Goal: Complete application form

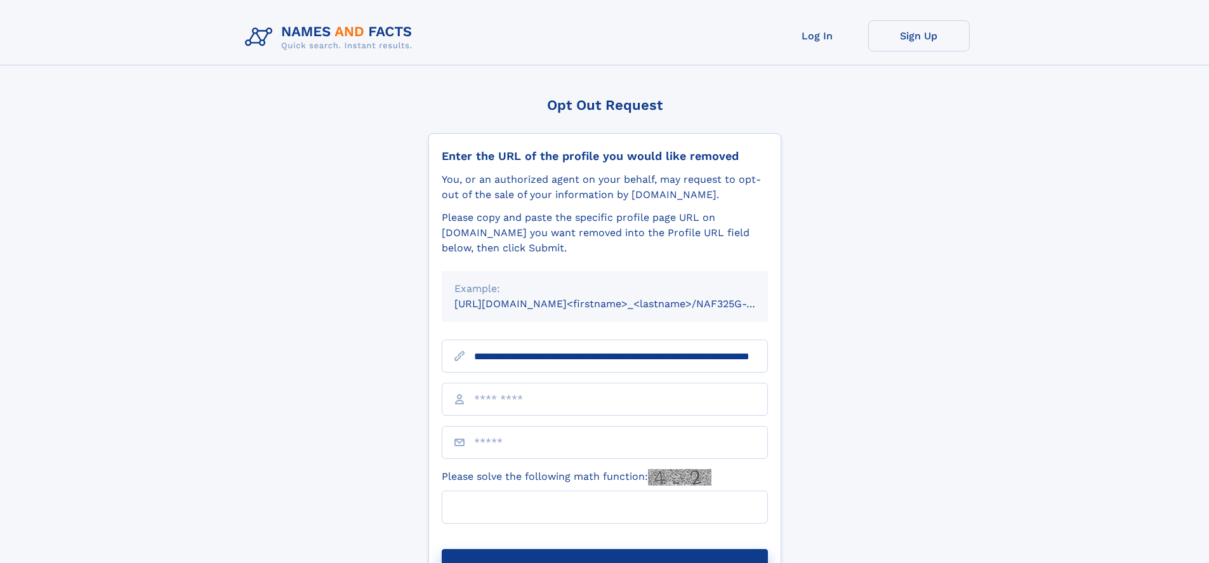
scroll to position [0, 115]
type input "**********"
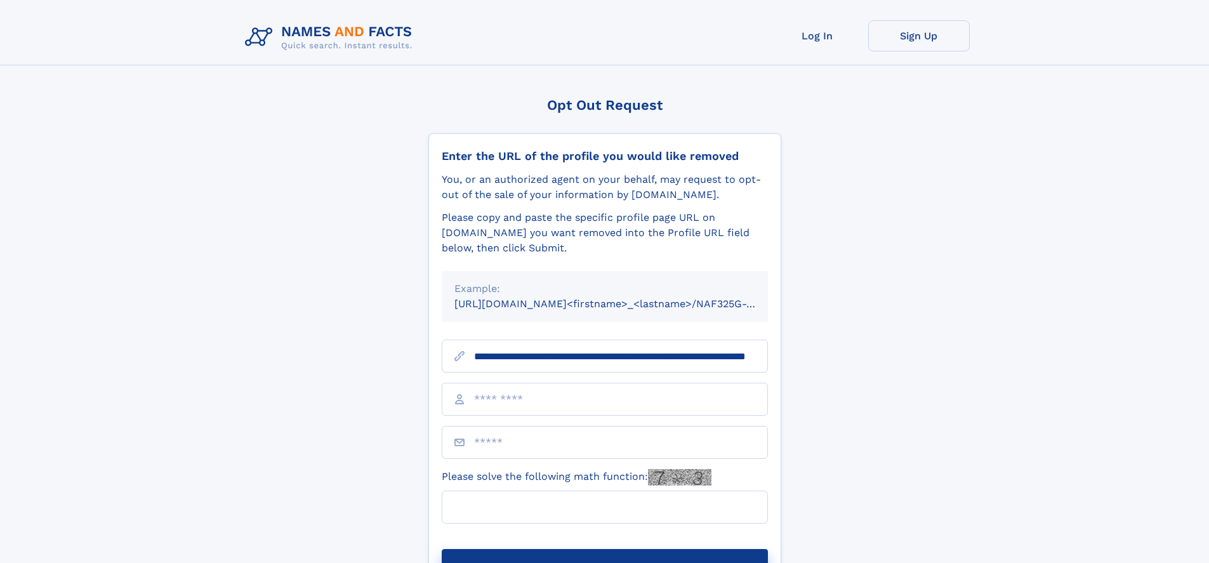
scroll to position [0, 115]
type input "**********"
